Goal: Task Accomplishment & Management: Complete application form

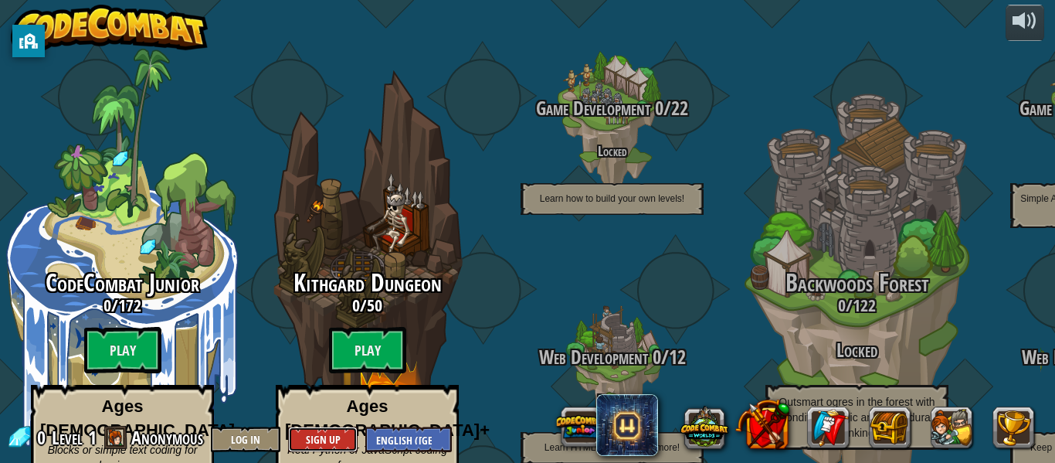
click at [344, 430] on button "Sign Up" at bounding box center [323, 439] width 70 height 25
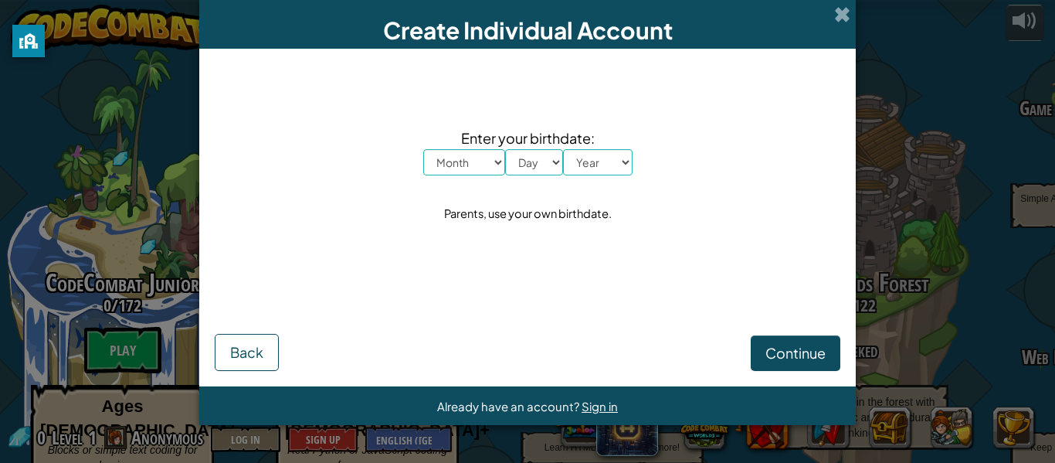
click at [839, 24] on div "Create Individual Account" at bounding box center [527, 24] width 657 height 49
click at [233, 359] on span "Back" at bounding box center [246, 352] width 33 height 18
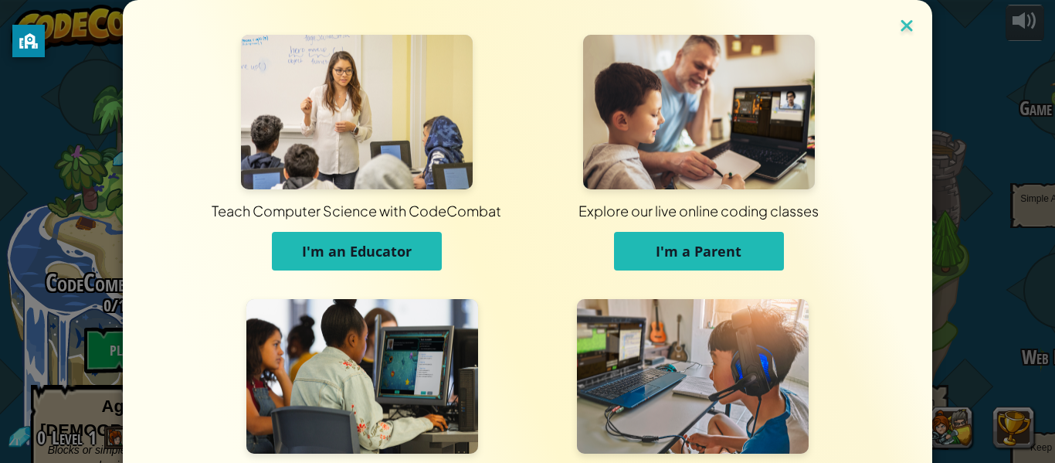
click at [908, 22] on img at bounding box center [907, 26] width 20 height 23
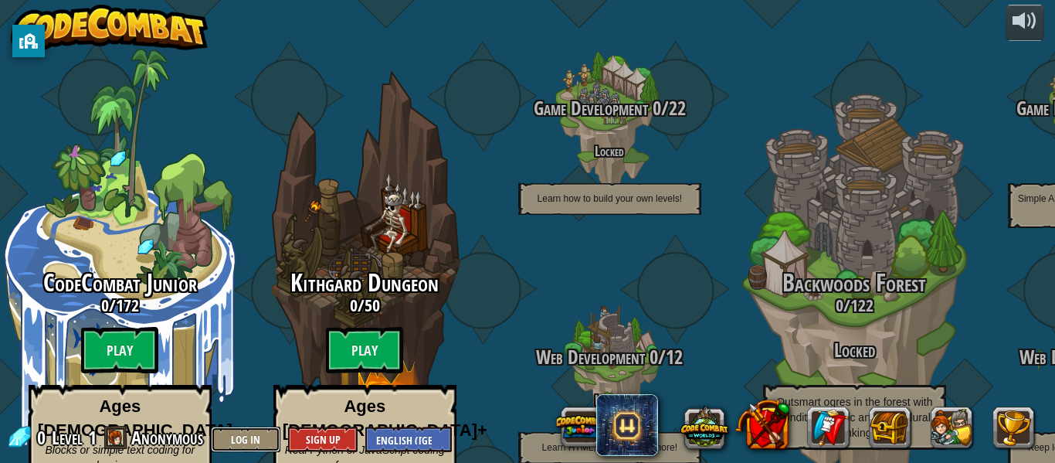
click at [260, 440] on button "Log In" at bounding box center [246, 439] width 70 height 25
